Goal: Information Seeking & Learning: Check status

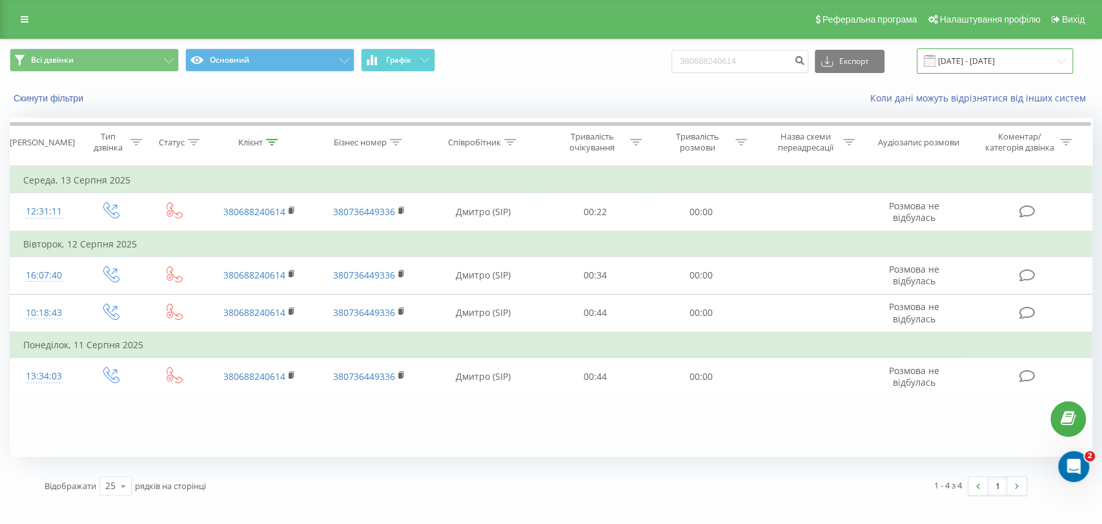
click at [1015, 53] on input "21.05.2025 - 21.08.2025" at bounding box center [995, 60] width 156 height 25
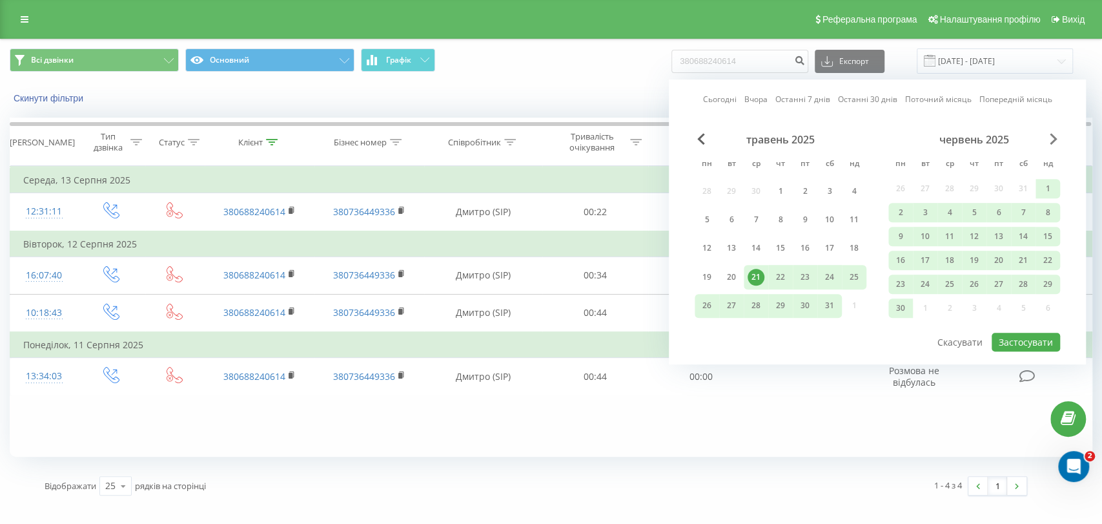
click at [1054, 141] on span "Next Month" at bounding box center [1054, 139] width 8 height 12
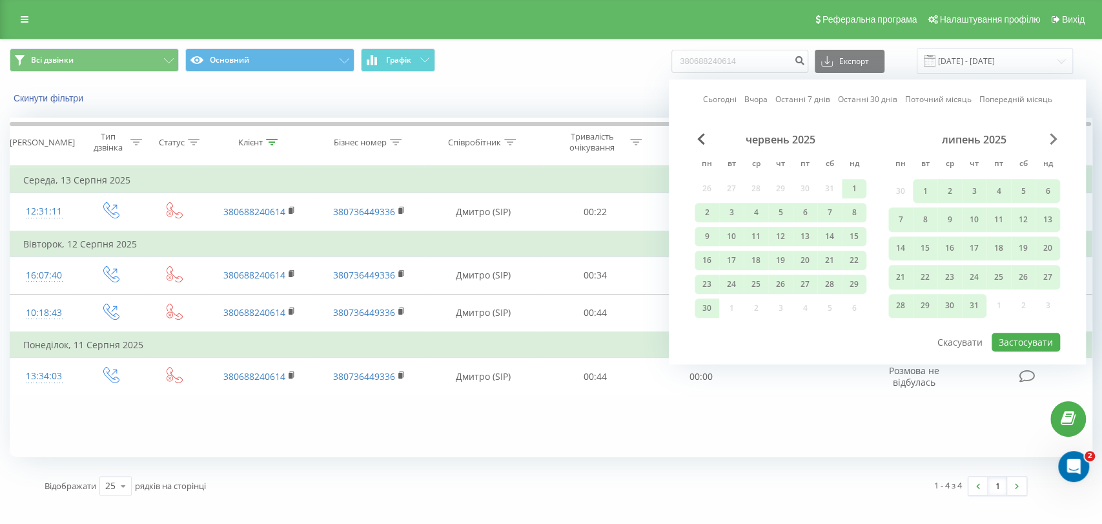
click at [1054, 144] on span "Next Month" at bounding box center [1054, 139] width 8 height 12
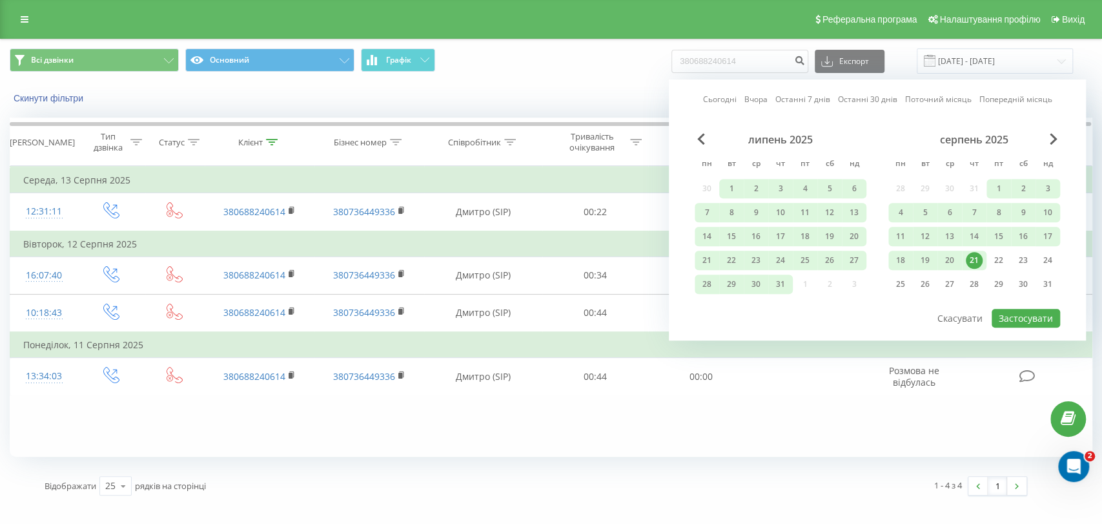
click at [972, 259] on div "21" at bounding box center [974, 260] width 17 height 17
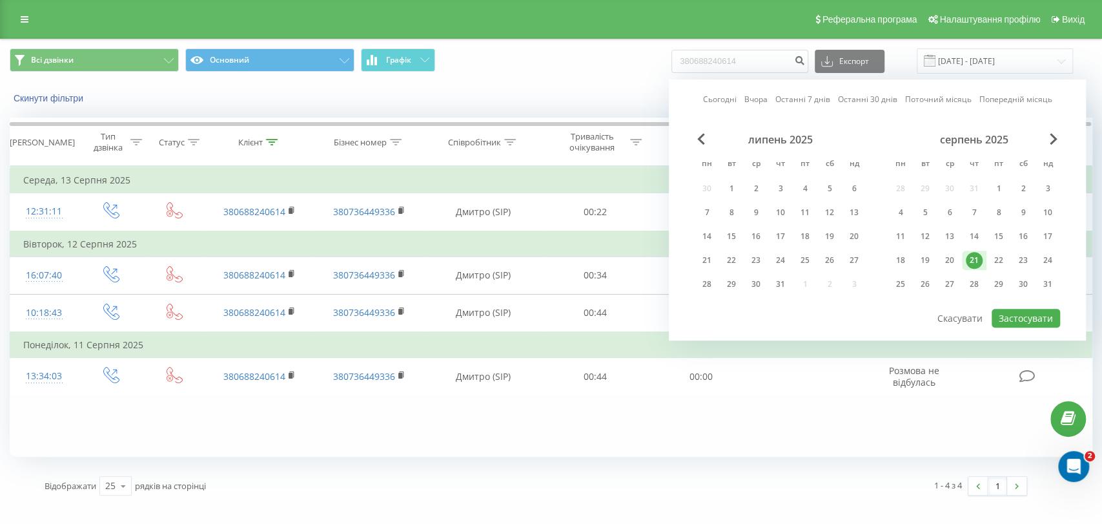
click at [972, 259] on div "21" at bounding box center [974, 260] width 17 height 17
click at [1023, 316] on button "Застосувати" at bounding box center [1026, 318] width 68 height 19
type input "21.08.2025 - 21.08.2025"
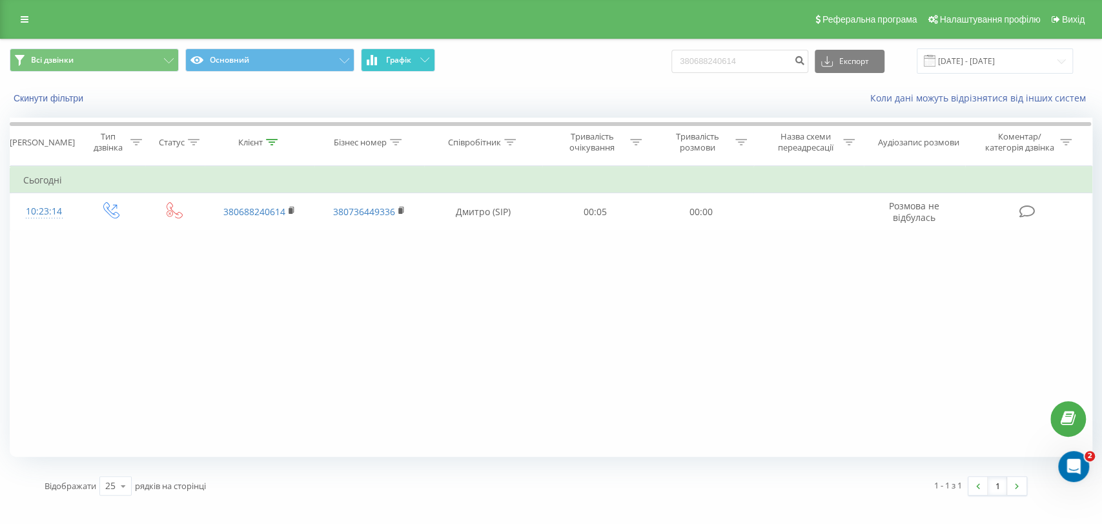
click at [397, 63] on span "Графік" at bounding box center [398, 60] width 25 height 9
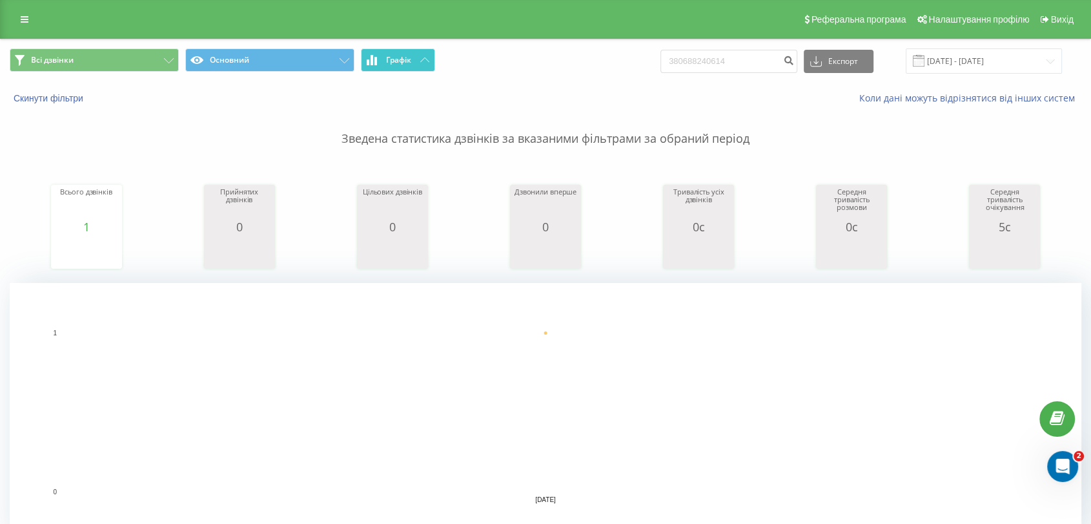
click at [397, 63] on span "Графік" at bounding box center [398, 60] width 25 height 9
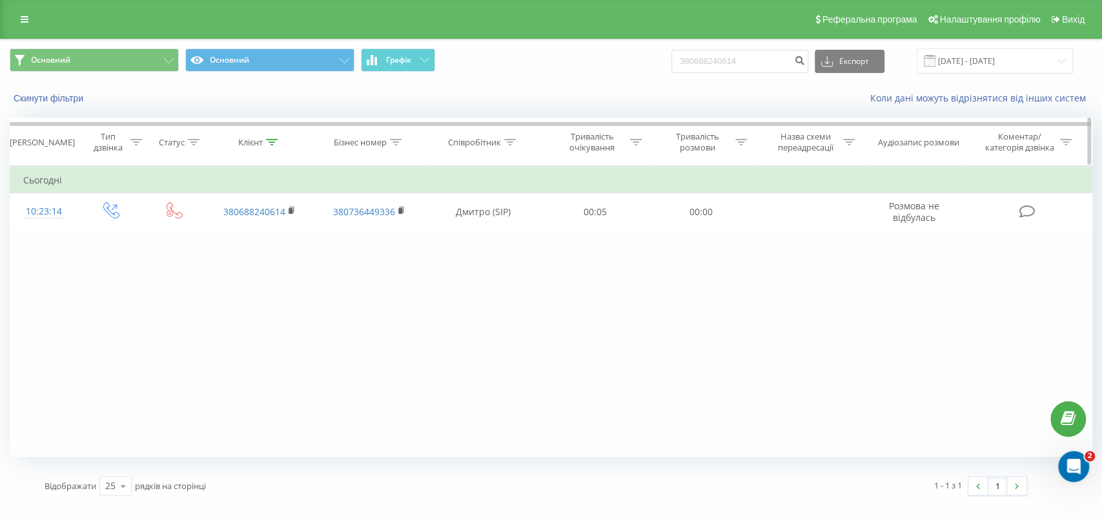
click at [267, 145] on icon at bounding box center [272, 142] width 12 height 6
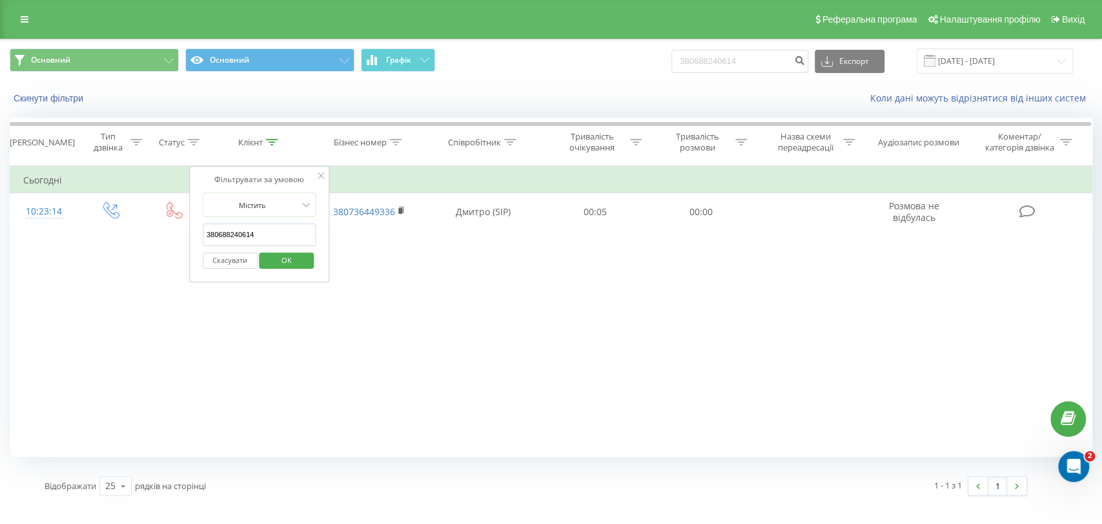
click at [265, 223] on input "380688240614" at bounding box center [260, 234] width 114 height 23
click at [292, 261] on span "OK" at bounding box center [287, 260] width 36 height 20
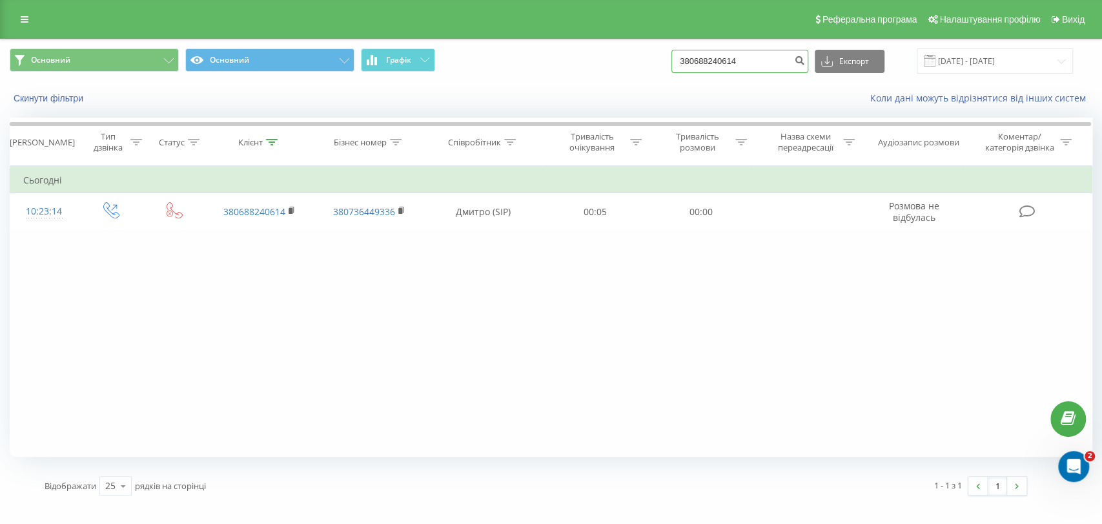
click at [734, 65] on input "380688240614" at bounding box center [740, 61] width 137 height 23
click at [805, 61] on icon "submit" at bounding box center [799, 59] width 11 height 8
click at [791, 50] on button "submit" at bounding box center [799, 61] width 17 height 23
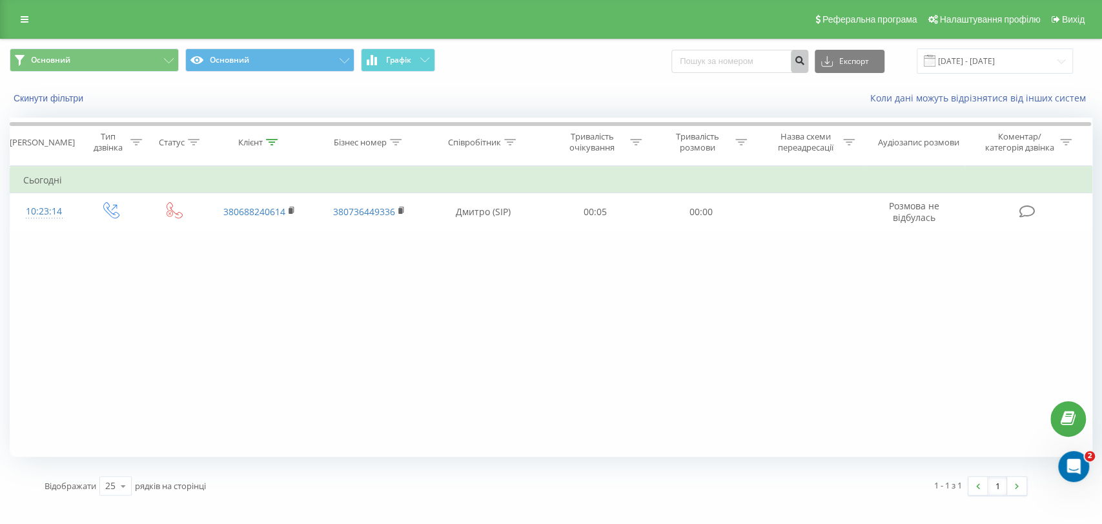
click at [791, 50] on button "submit" at bounding box center [799, 61] width 17 height 23
click at [271, 141] on icon at bounding box center [272, 142] width 12 height 6
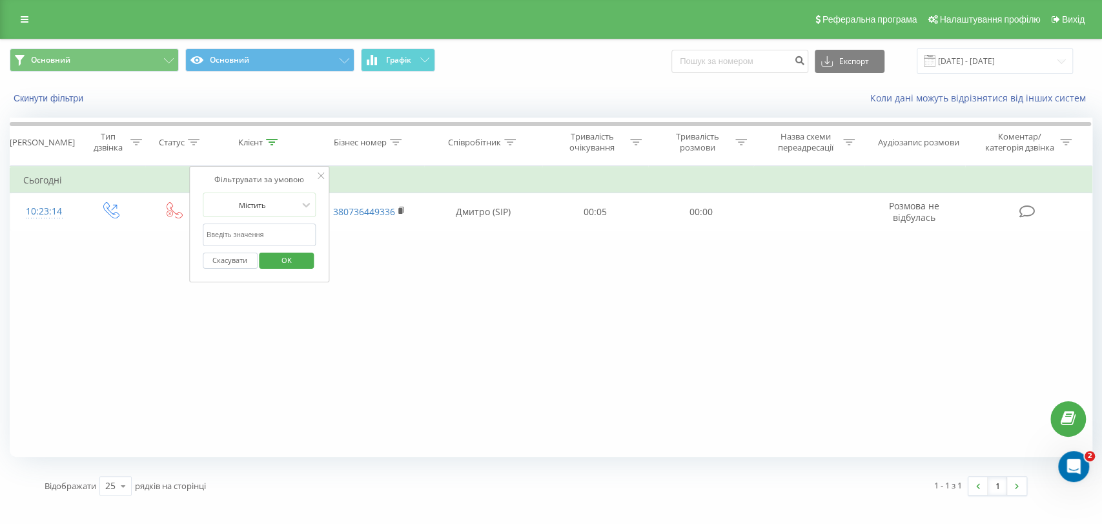
click at [261, 234] on input "text" at bounding box center [260, 234] width 114 height 23
click at [295, 218] on form "Містить Скасувати OK" at bounding box center [260, 233] width 114 height 83
click at [290, 260] on span "OK" at bounding box center [287, 260] width 36 height 20
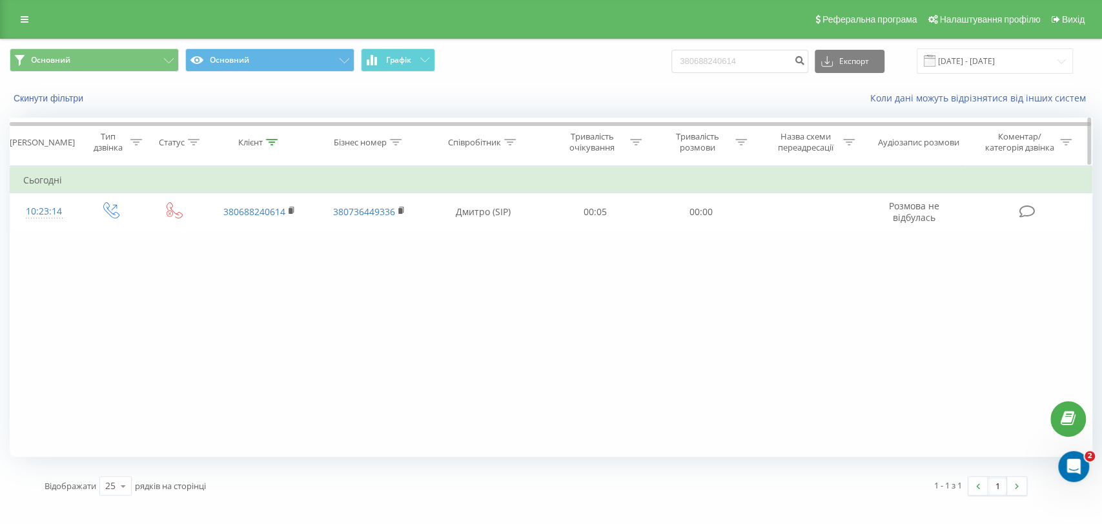
click at [271, 139] on icon at bounding box center [272, 142] width 12 height 6
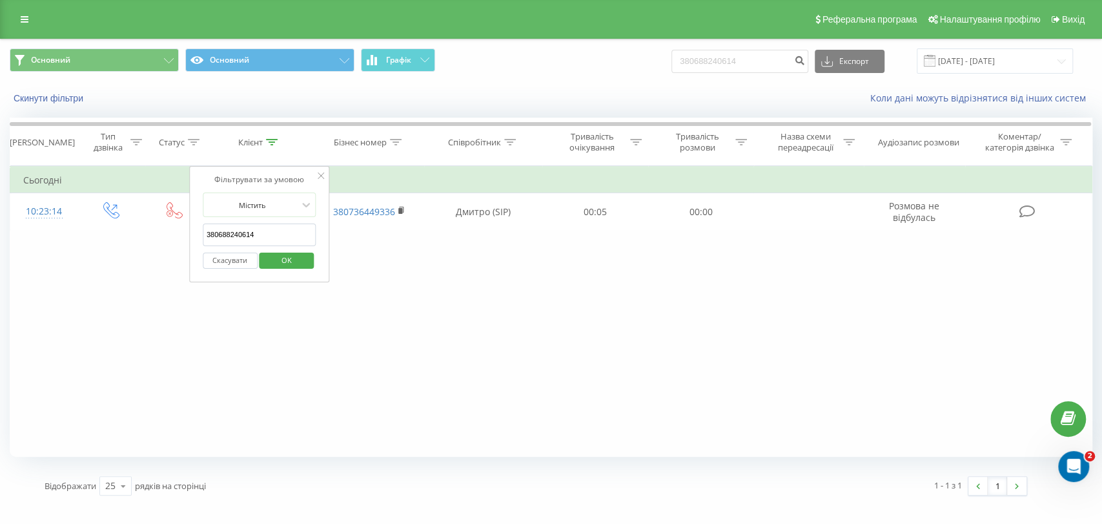
click at [278, 237] on input "380688240614" at bounding box center [260, 234] width 114 height 23
click at [278, 264] on span "OK" at bounding box center [287, 260] width 36 height 20
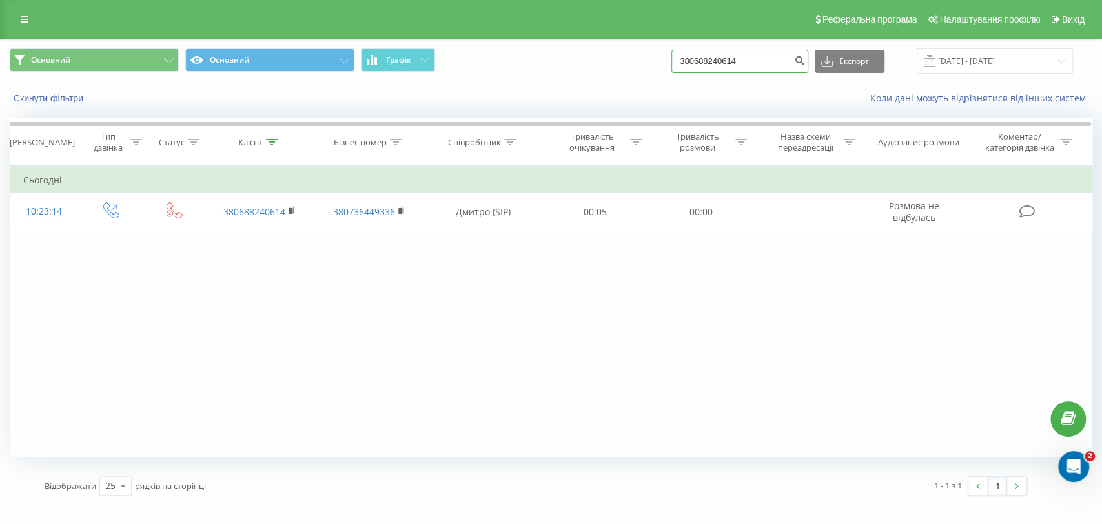
click at [752, 57] on input "380688240614" at bounding box center [740, 61] width 137 height 23
click at [805, 59] on icon "submit" at bounding box center [799, 59] width 11 height 8
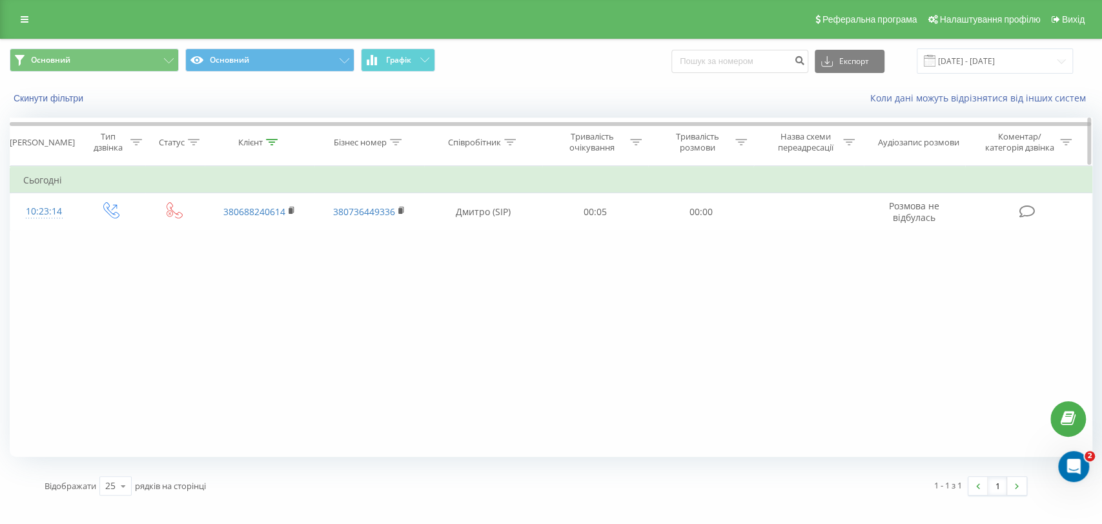
click at [267, 149] on th "Клієнт" at bounding box center [260, 142] width 110 height 48
click at [270, 143] on icon at bounding box center [272, 142] width 12 height 6
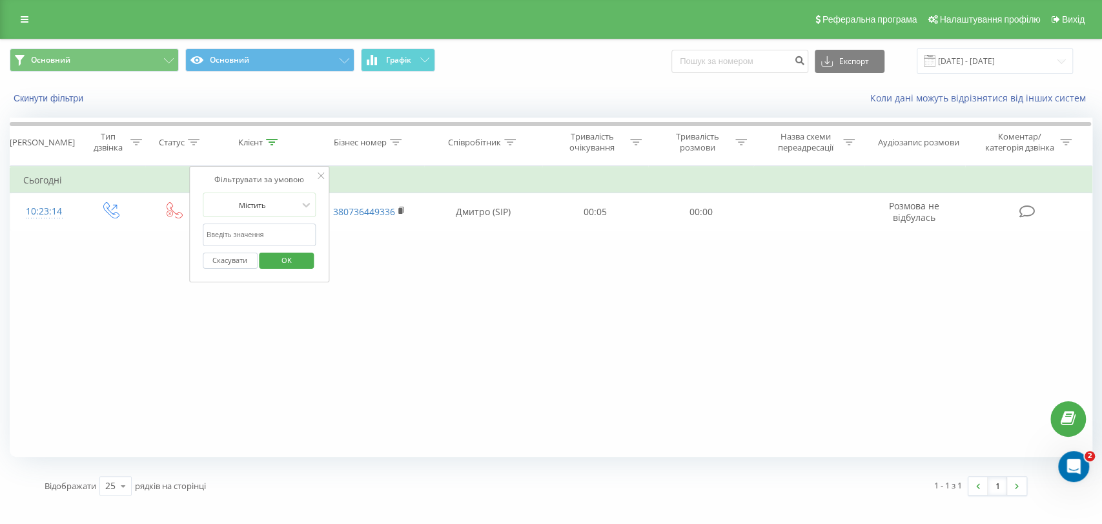
click at [277, 256] on span "OK" at bounding box center [287, 260] width 36 height 20
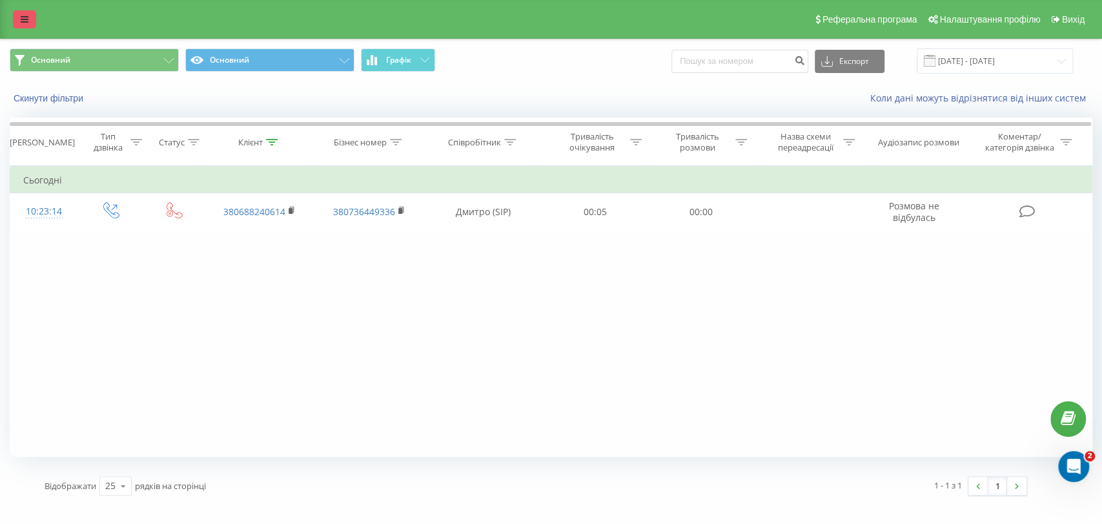
drag, startPoint x: 134, startPoint y: 9, endPoint x: 36, endPoint y: 21, distance: 99.5
click at [36, 21] on div "Реферальна програма Налаштування профілю Вихід" at bounding box center [551, 19] width 1102 height 39
click at [28, 20] on icon at bounding box center [25, 19] width 8 height 9
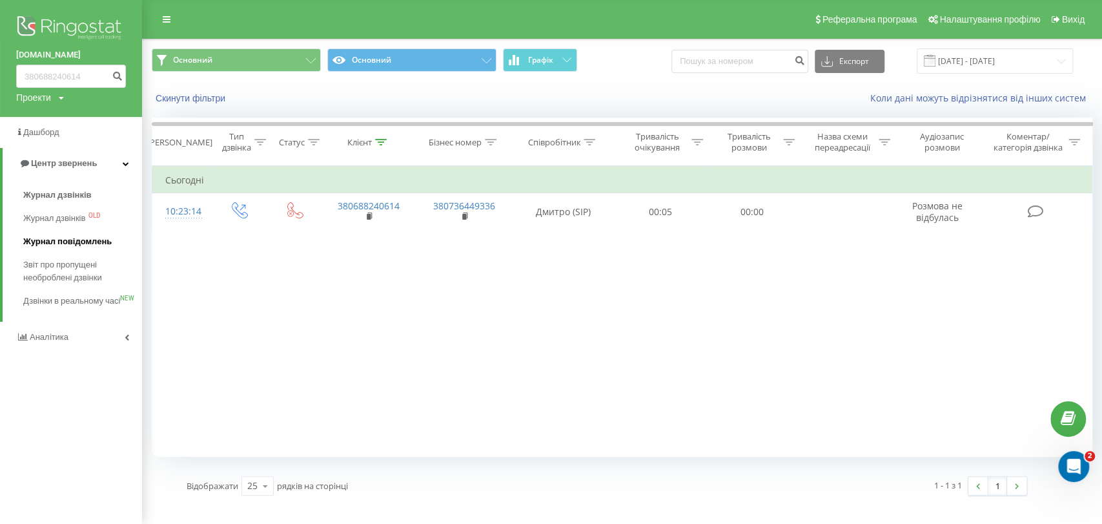
click at [56, 243] on span "Журнал повідомлень" at bounding box center [67, 241] width 88 height 13
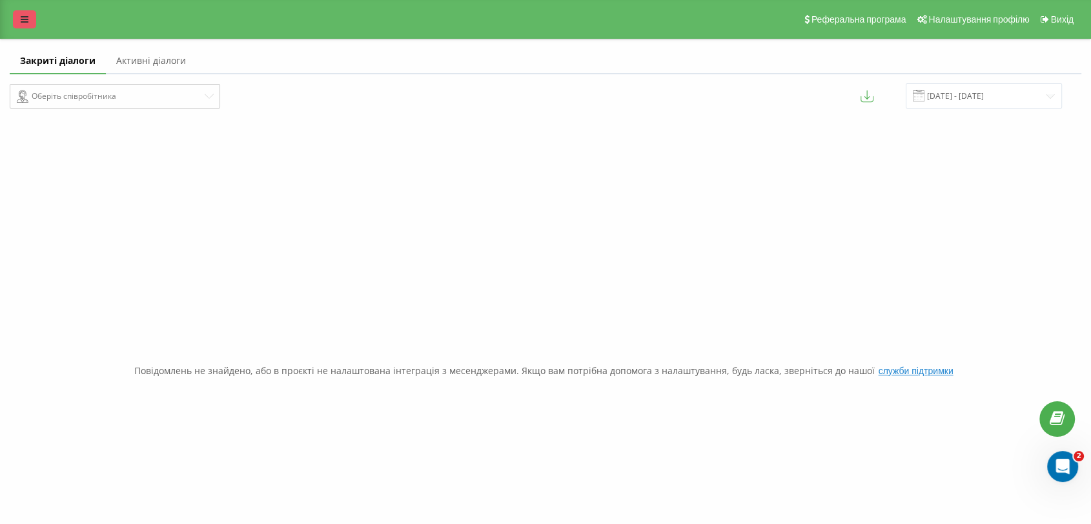
click at [24, 22] on icon at bounding box center [25, 19] width 8 height 9
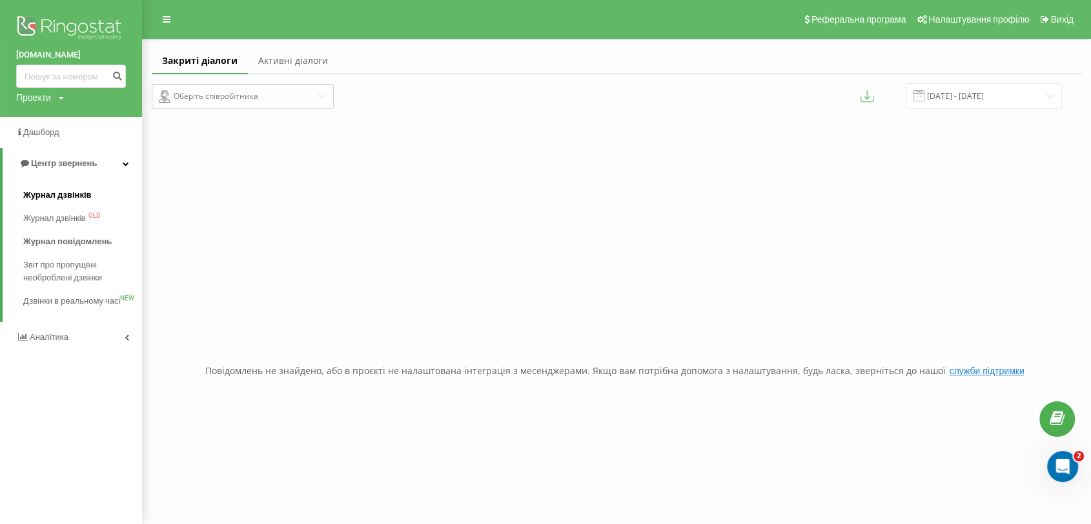
click at [52, 200] on span "Журнал дзвінків" at bounding box center [57, 195] width 68 height 13
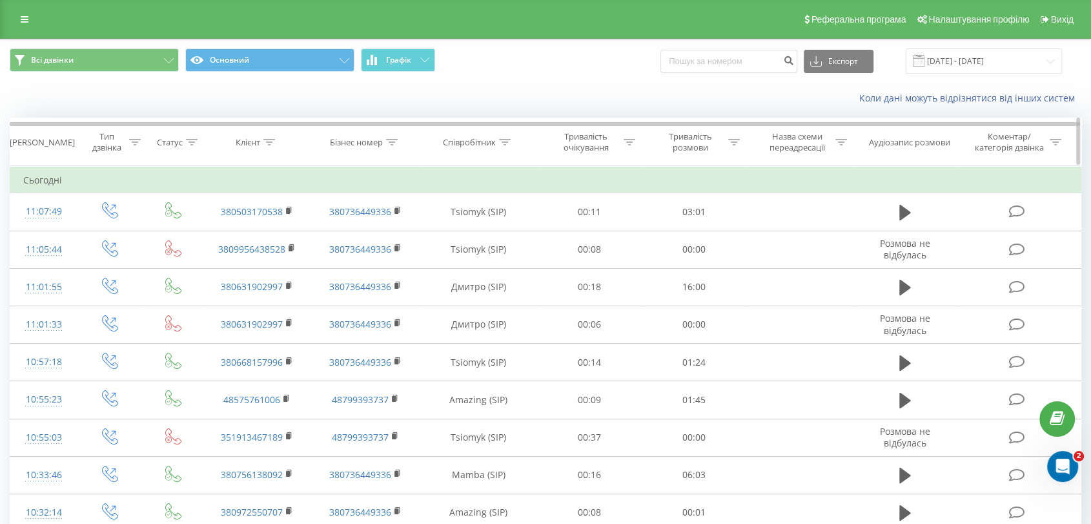
click at [496, 145] on div "Співробітник" at bounding box center [469, 142] width 53 height 11
click at [501, 141] on icon at bounding box center [505, 142] width 12 height 6
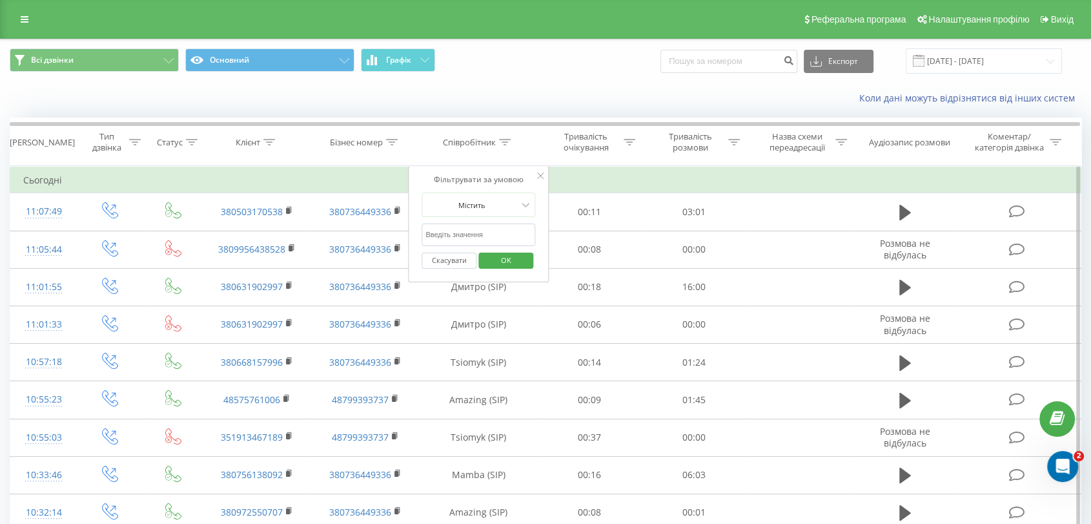
click at [479, 235] on input "text" at bounding box center [479, 234] width 114 height 23
type input "[PERSON_NAME]"
click at [501, 264] on span "OK" at bounding box center [506, 260] width 36 height 20
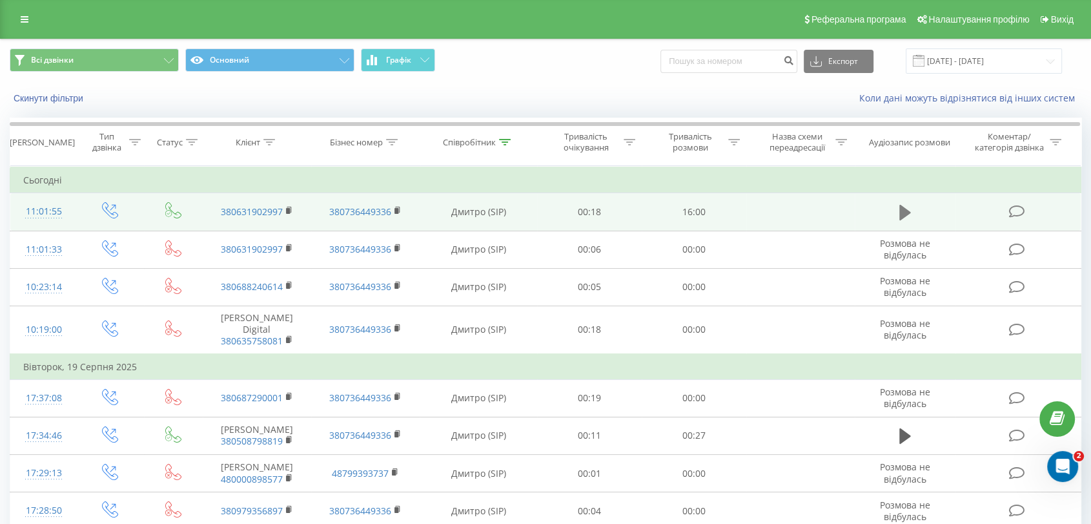
click at [903, 210] on icon at bounding box center [906, 212] width 12 height 15
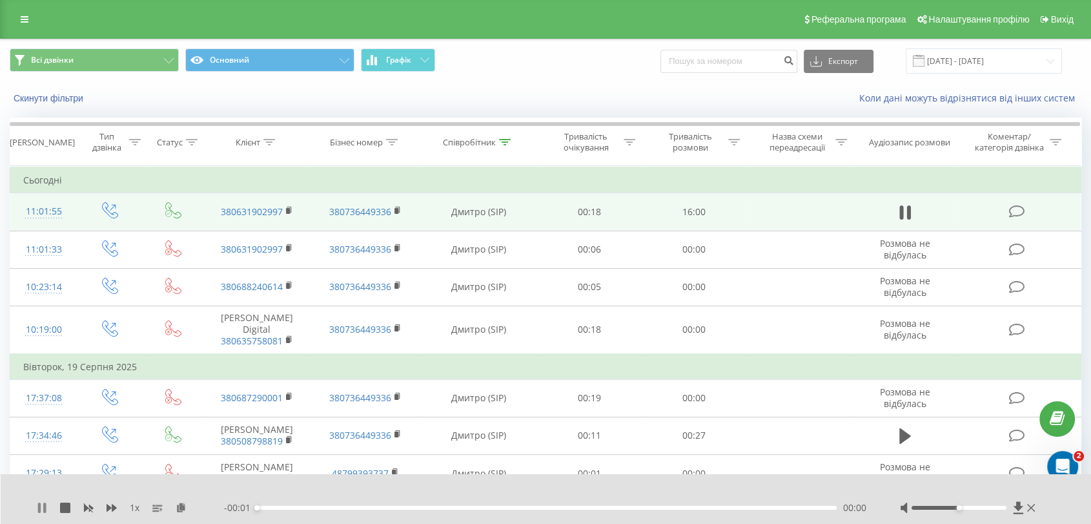
click at [41, 510] on icon at bounding box center [42, 507] width 10 height 10
click at [180, 509] on icon at bounding box center [181, 506] width 11 height 9
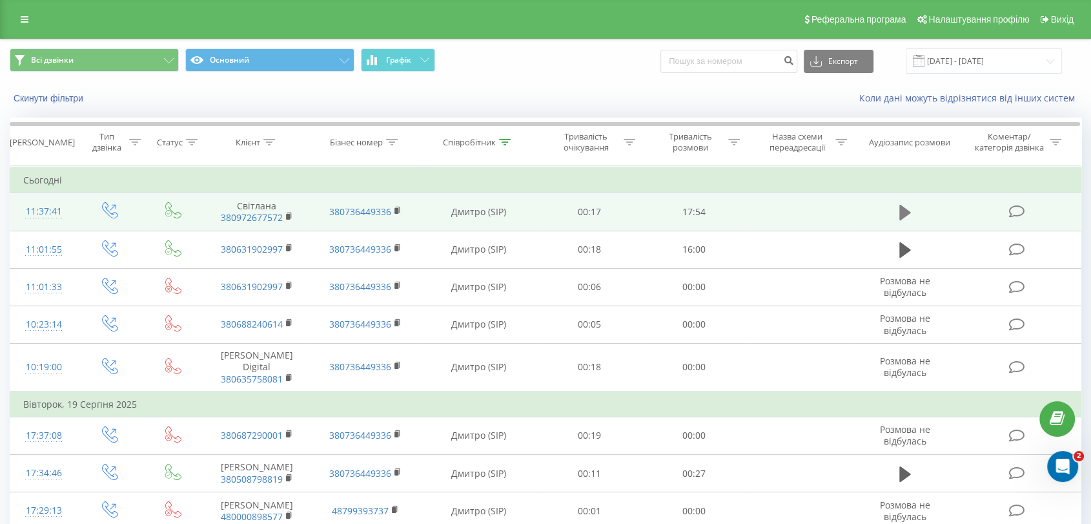
click at [903, 211] on icon at bounding box center [906, 212] width 12 height 15
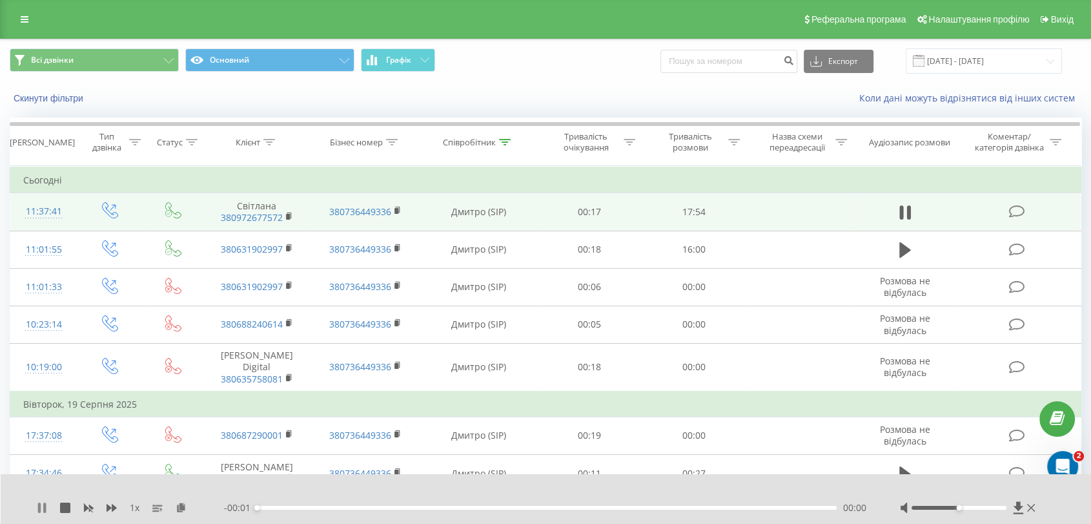
click at [40, 504] on icon at bounding box center [39, 507] width 3 height 10
click at [182, 507] on icon at bounding box center [181, 506] width 11 height 9
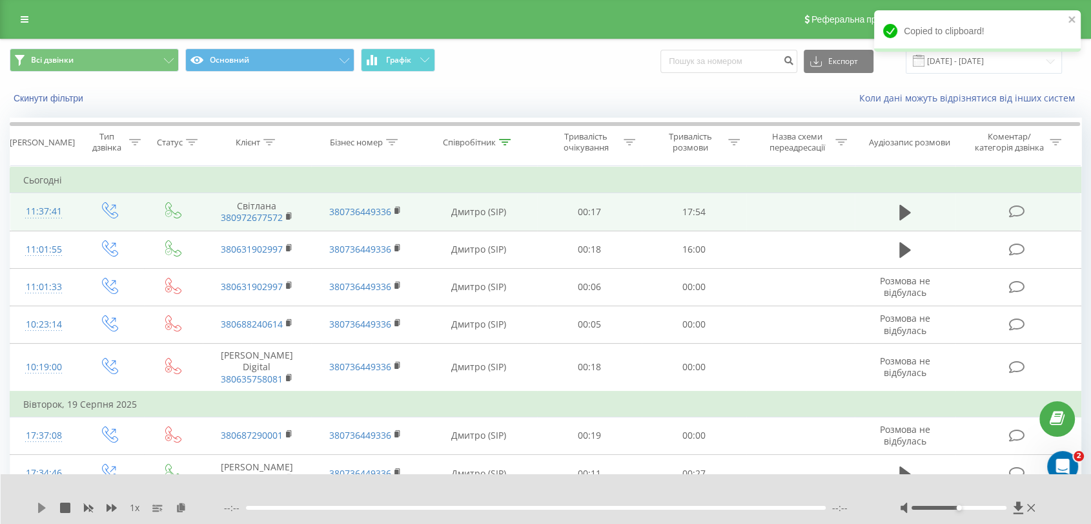
click at [38, 508] on icon at bounding box center [42, 507] width 8 height 10
click at [185, 506] on icon at bounding box center [181, 506] width 11 height 9
click at [44, 510] on icon at bounding box center [44, 507] width 3 height 10
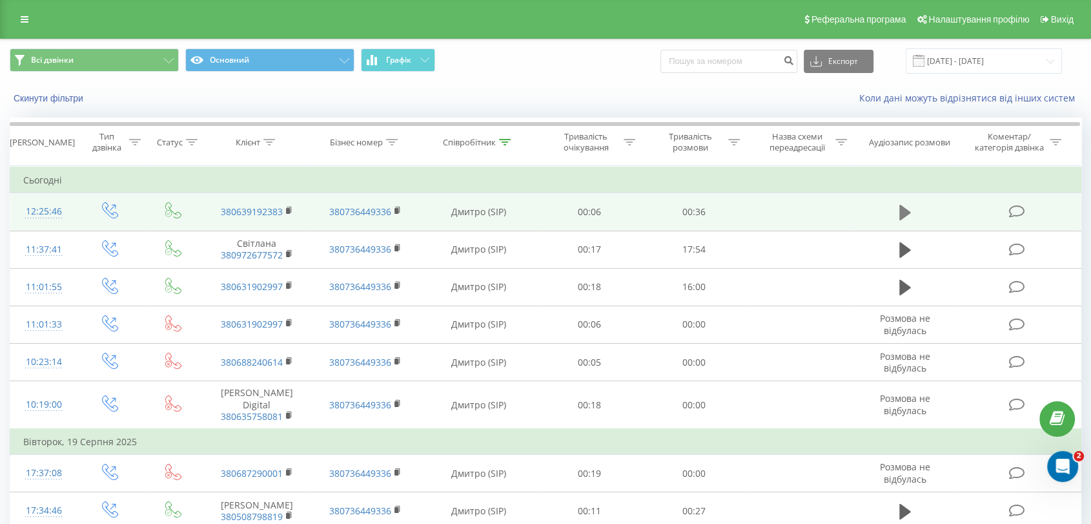
click at [903, 209] on icon at bounding box center [906, 212] width 12 height 15
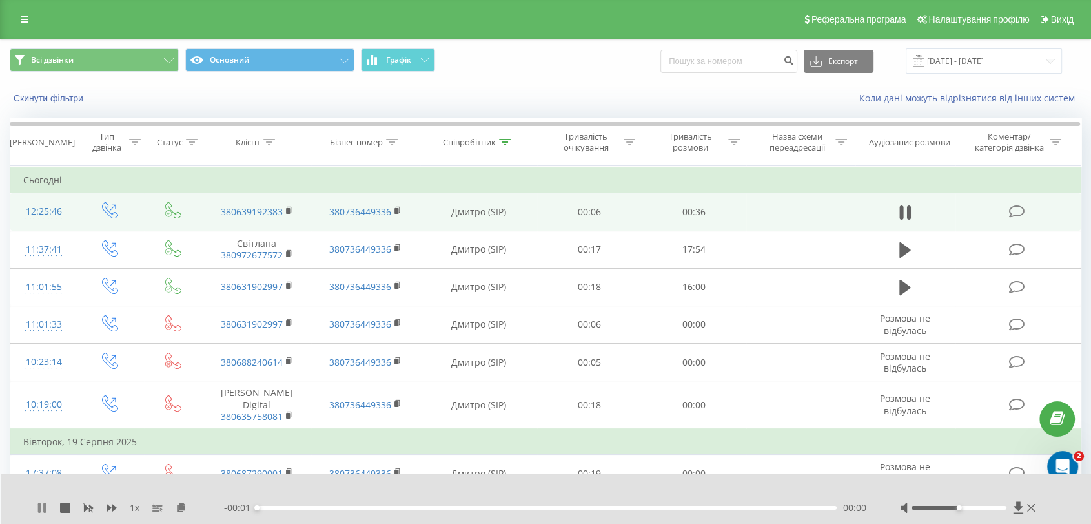
click at [45, 502] on icon at bounding box center [44, 507] width 3 height 10
click at [181, 506] on icon at bounding box center [181, 506] width 11 height 9
